Goal: Book appointment/travel/reservation

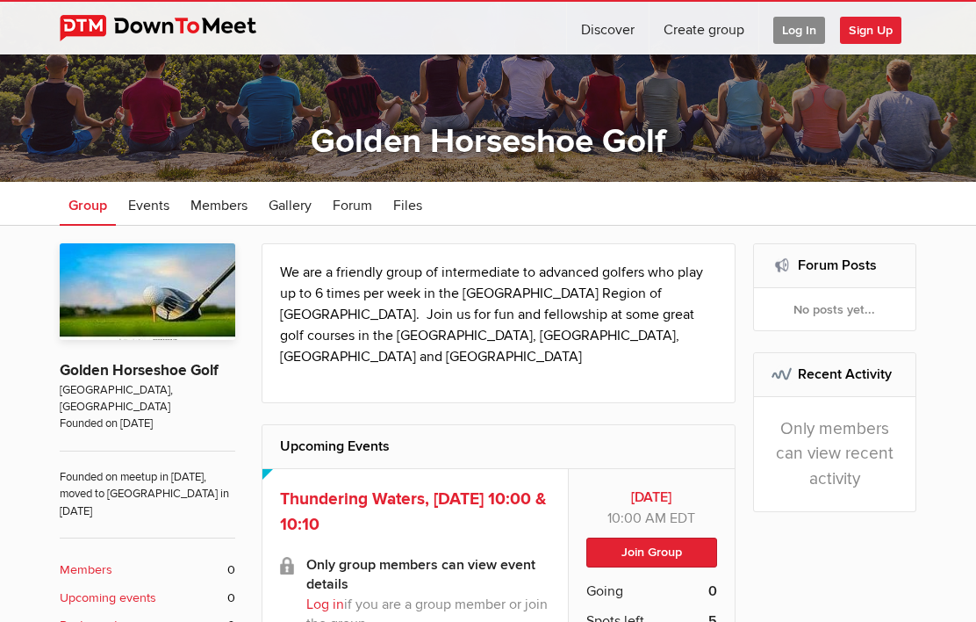
scroll to position [159, 0]
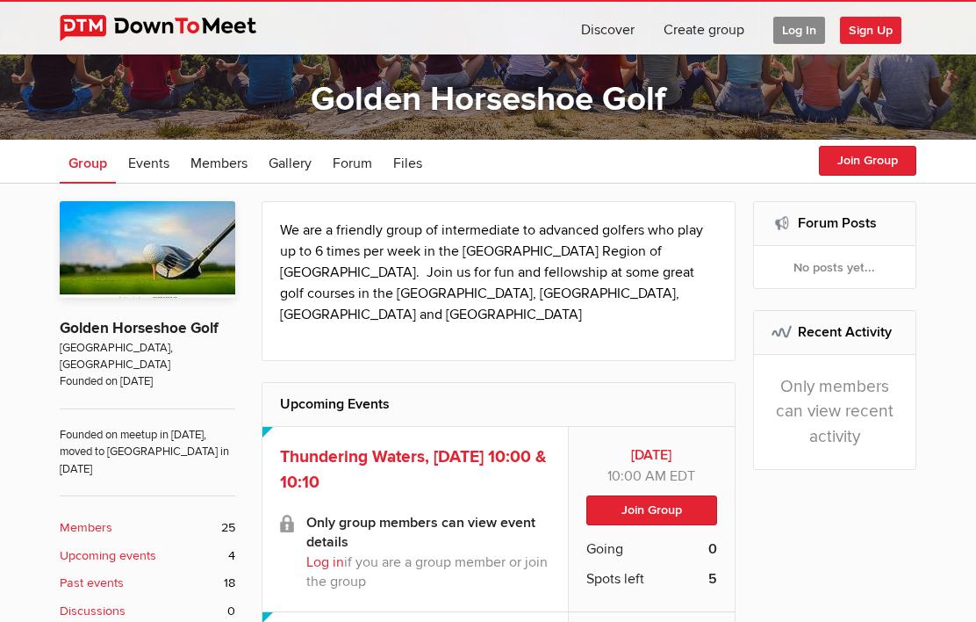
click at [327, 553] on link "Log in" at bounding box center [325, 562] width 38 height 18
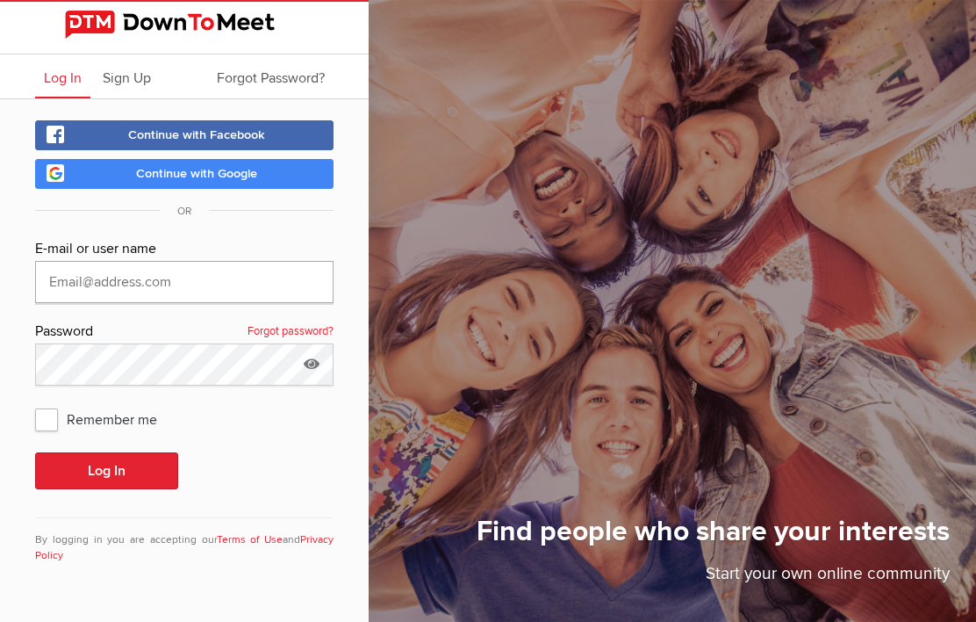
click at [76, 276] on input "text" at bounding box center [184, 282] width 299 height 42
type input "[PERSON_NAME][EMAIL_ADDRESS][DOMAIN_NAME]"
click at [106, 471] on button "Log In" at bounding box center [106, 470] width 143 height 37
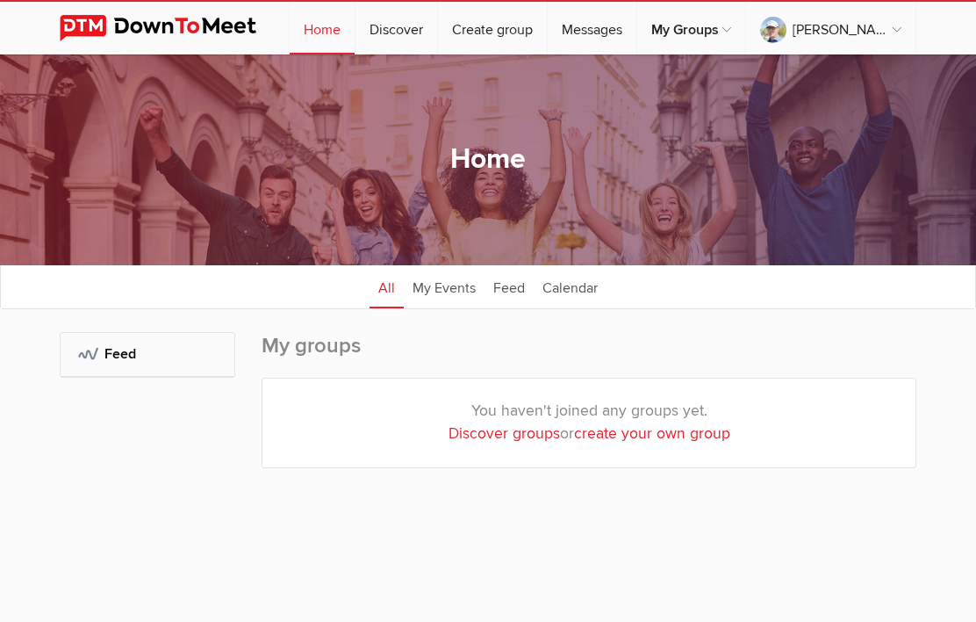
click at [52, 414] on sp-group-dashboard "Home All categories Within 10 miles Within 25 miles Within 50 miles Within 100 …" at bounding box center [488, 304] width 976 height 501
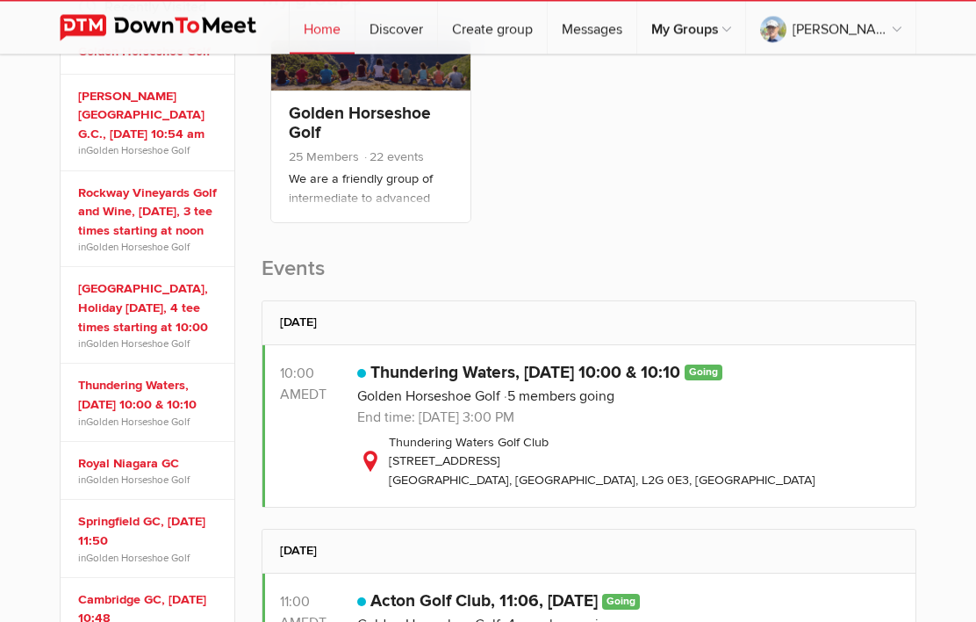
scroll to position [348, 0]
click at [129, 413] on link "Thundering Waters, [DATE] 10:00 & 10:10" at bounding box center [150, 394] width 144 height 38
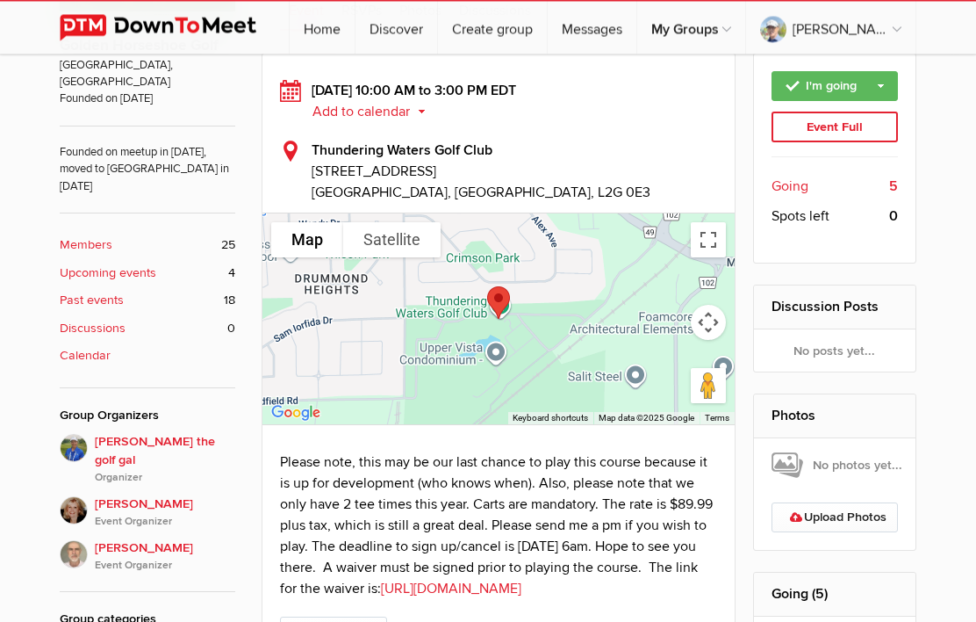
scroll to position [442, 0]
